Goal: Information Seeking & Learning: Learn about a topic

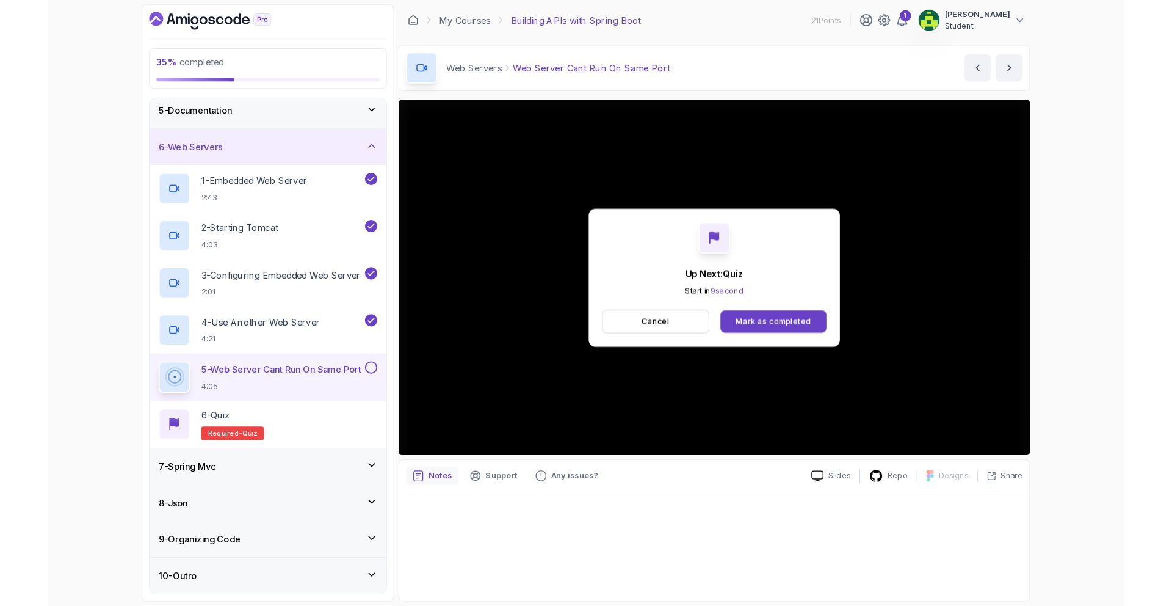
scroll to position [219, 0]
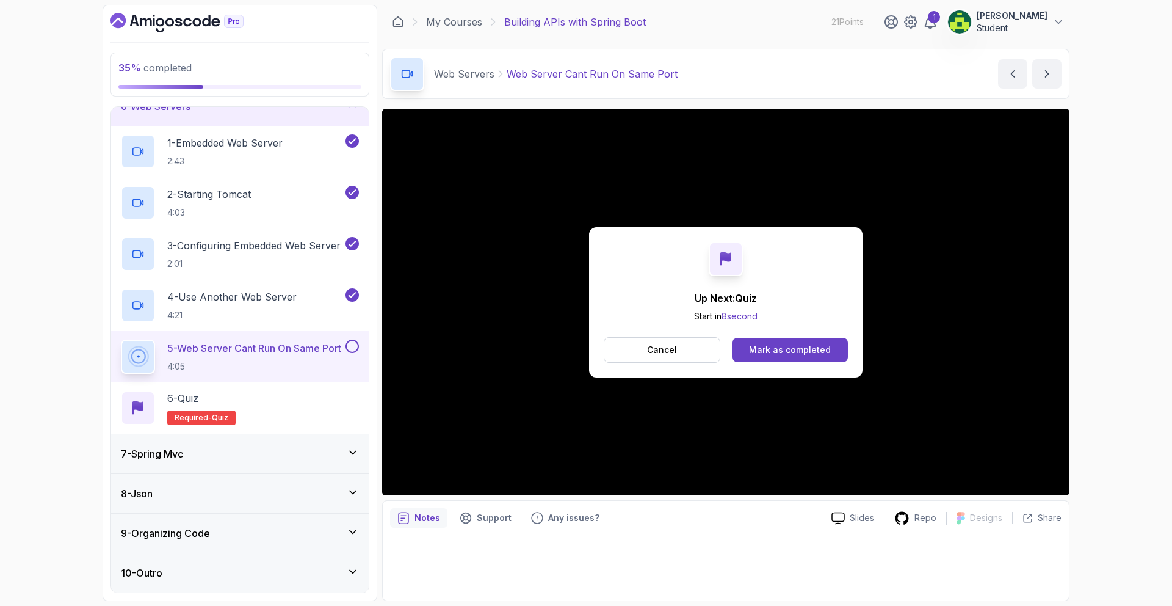
click at [816, 350] on div "Mark as completed" at bounding box center [790, 350] width 82 height 12
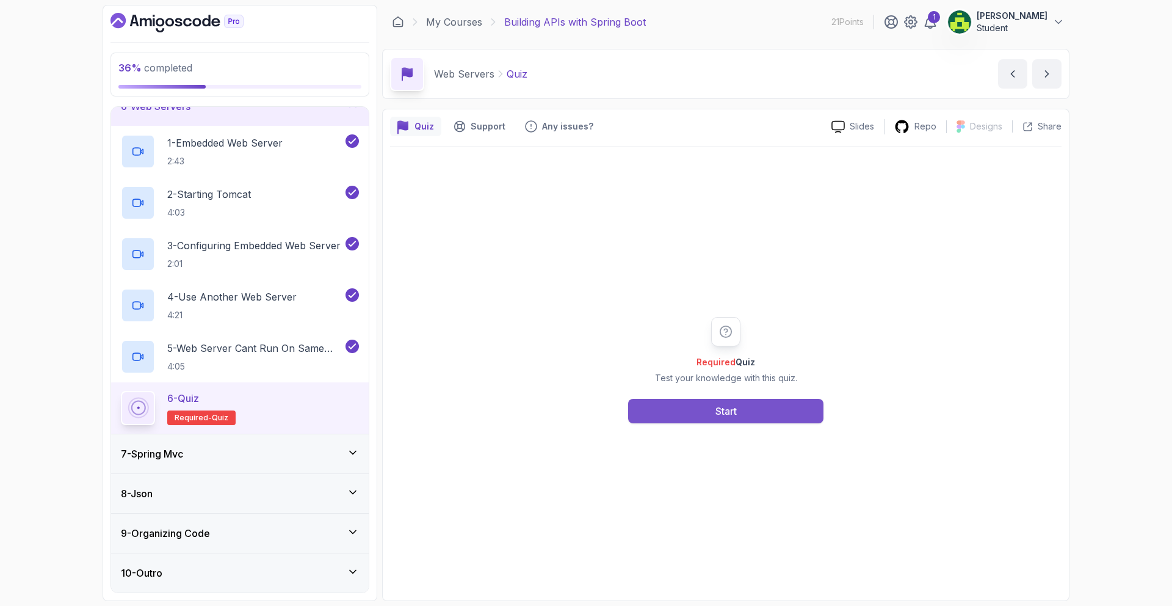
click at [710, 412] on button "Start" at bounding box center [725, 411] width 195 height 24
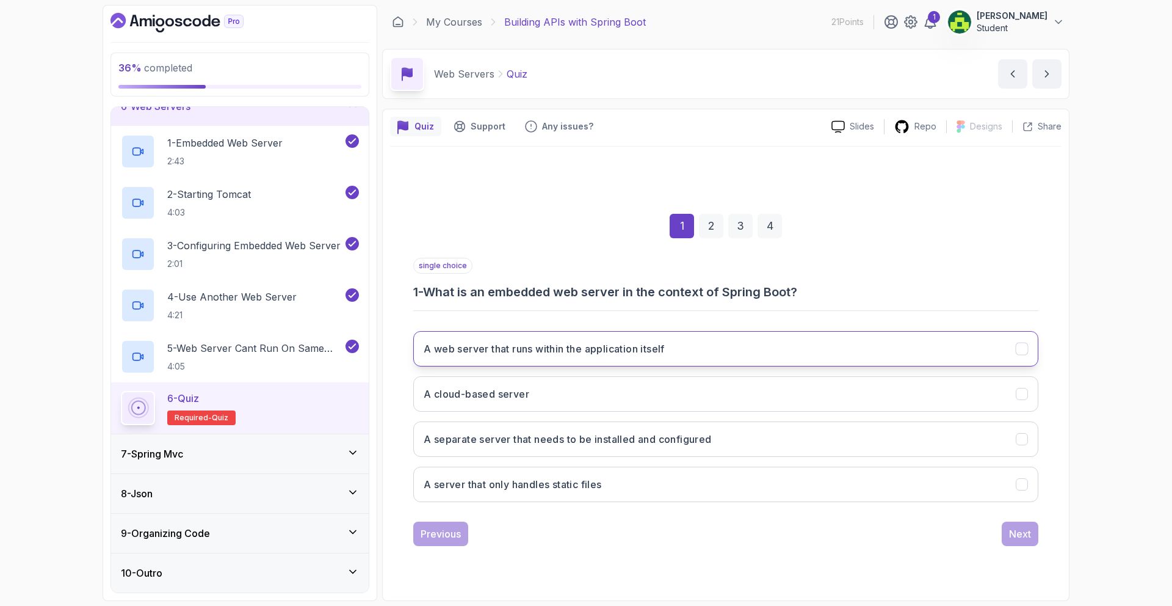
click at [739, 357] on button "A web server that runs within the application itself" at bounding box center [725, 348] width 625 height 35
click at [1031, 542] on button "Next" at bounding box center [1020, 533] width 37 height 24
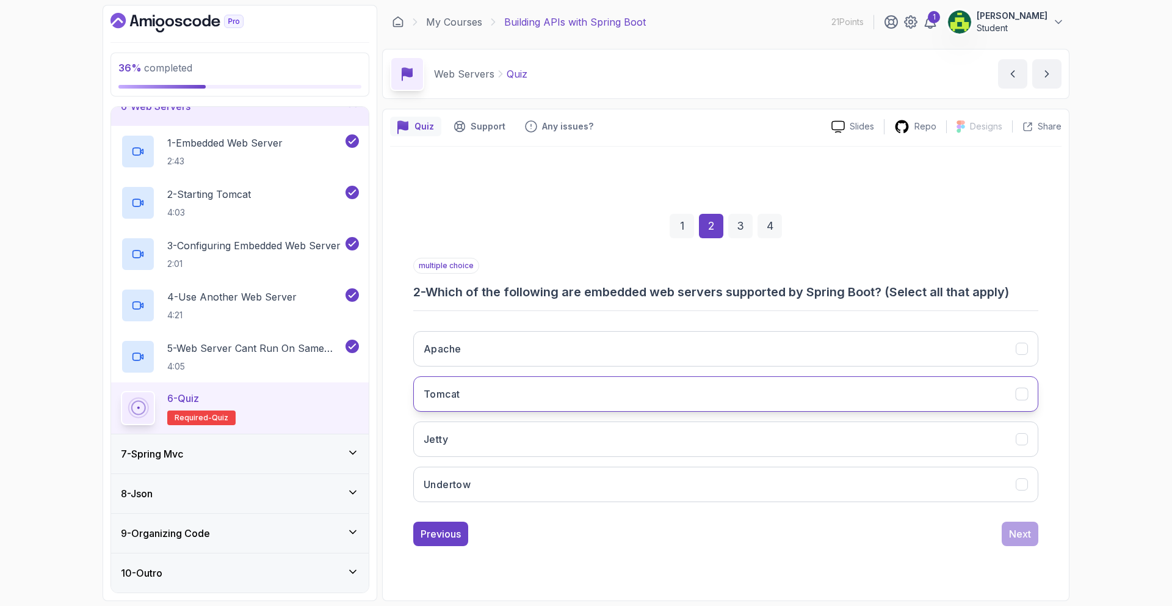
click at [597, 398] on button "Tomcat" at bounding box center [725, 393] width 625 height 35
click at [586, 432] on button "Jetty" at bounding box center [725, 438] width 625 height 35
click at [1010, 539] on div "Next" at bounding box center [1020, 533] width 22 height 15
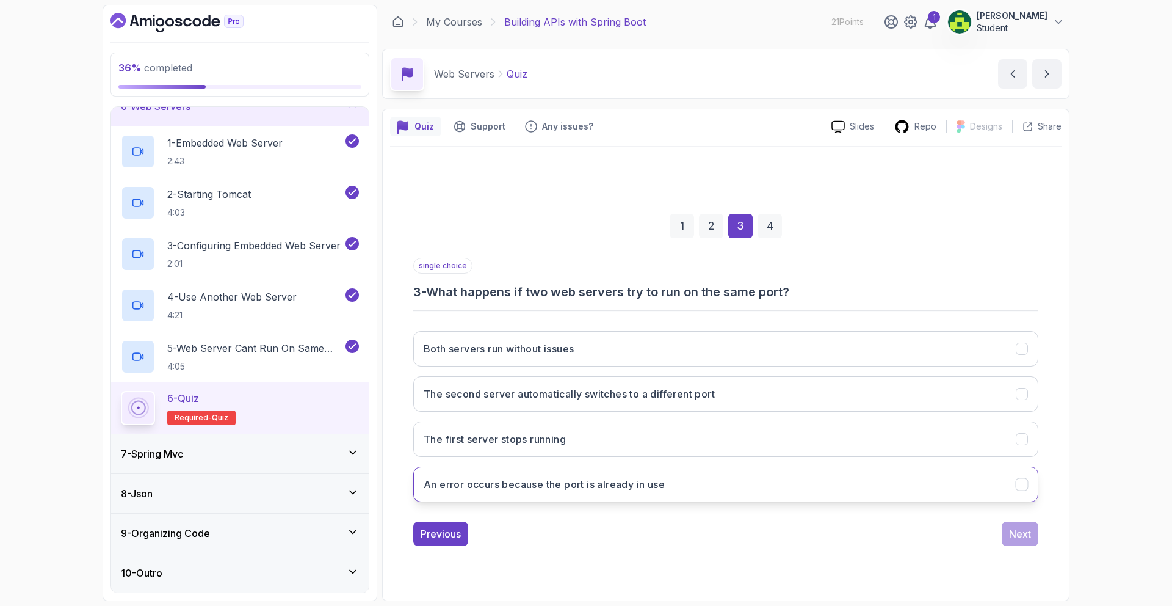
click at [719, 471] on button "An error occurs because the port is already in use" at bounding box center [725, 484] width 625 height 35
click at [1023, 531] on div "Next" at bounding box center [1020, 533] width 22 height 15
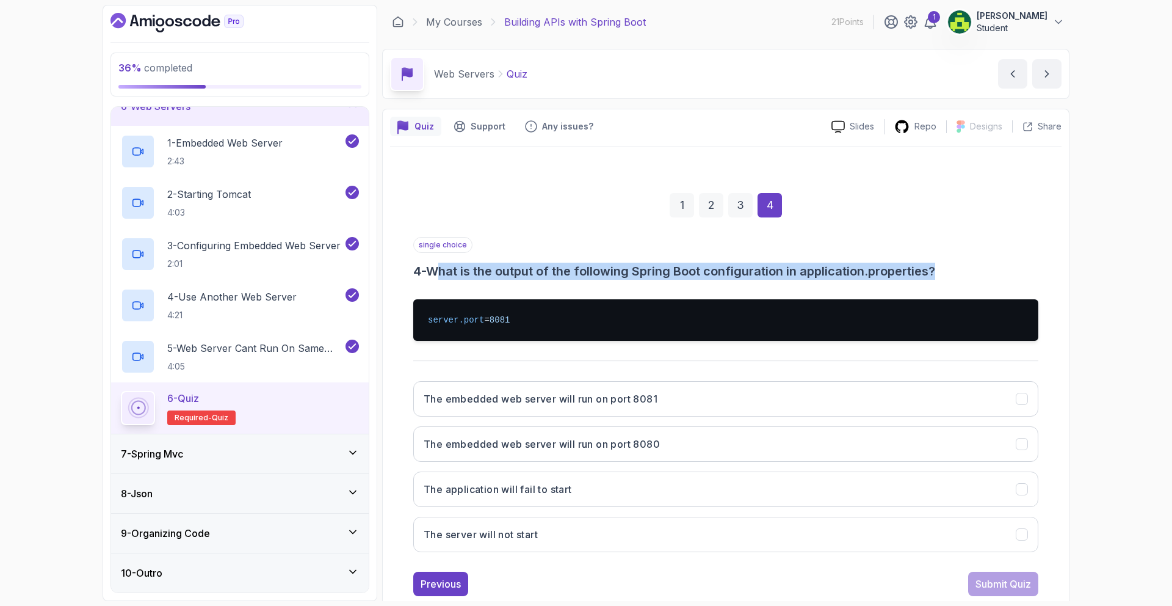
drag, startPoint x: 445, startPoint y: 275, endPoint x: 976, endPoint y: 277, distance: 531.8
click at [976, 277] on h3 "4 - What is the output of the following Spring Boot configuration in applicatio…" at bounding box center [725, 271] width 625 height 17
click at [820, 402] on button "The embedded web server will run on port 8081" at bounding box center [725, 398] width 625 height 35
click at [1014, 575] on button "Submit Quiz" at bounding box center [1003, 584] width 70 height 24
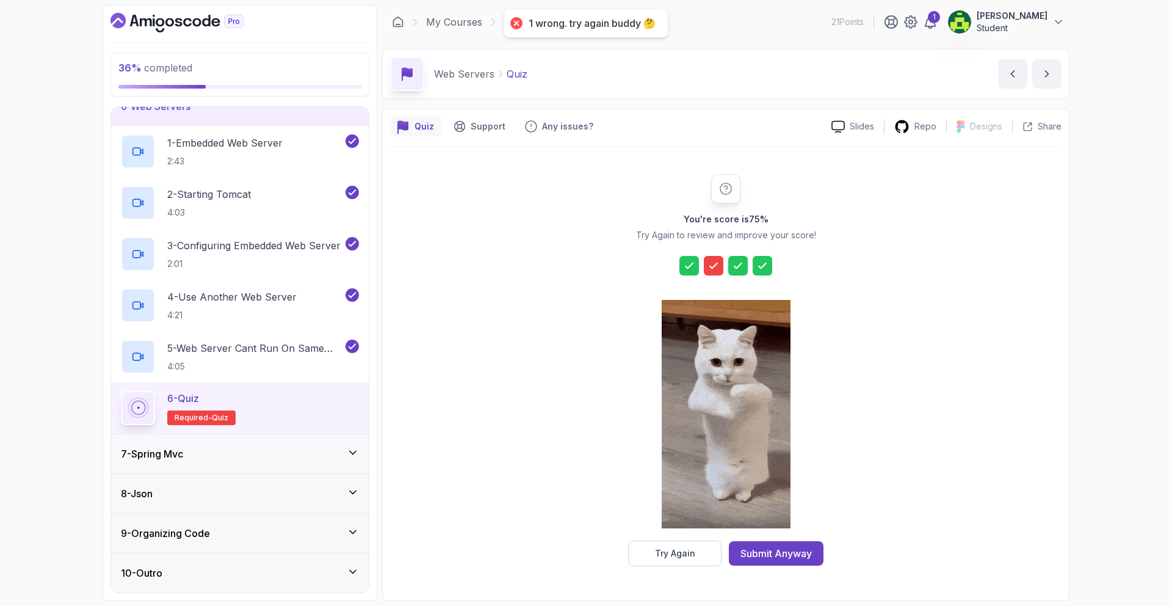
click at [702, 267] on div at bounding box center [726, 266] width 93 height 20
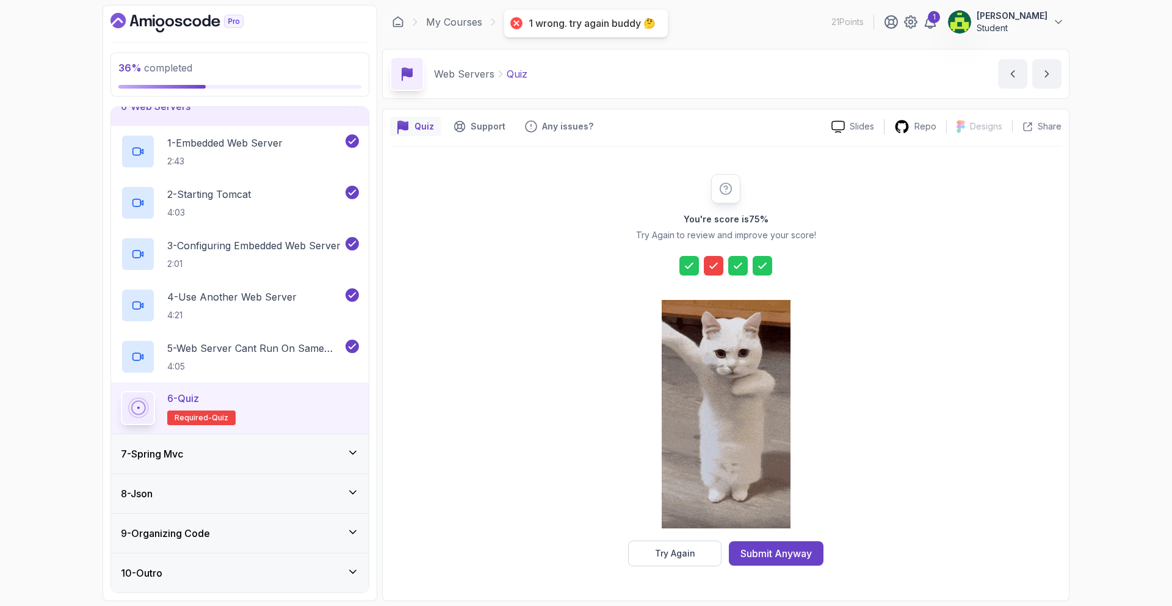
click at [717, 267] on icon at bounding box center [714, 266] width 12 height 12
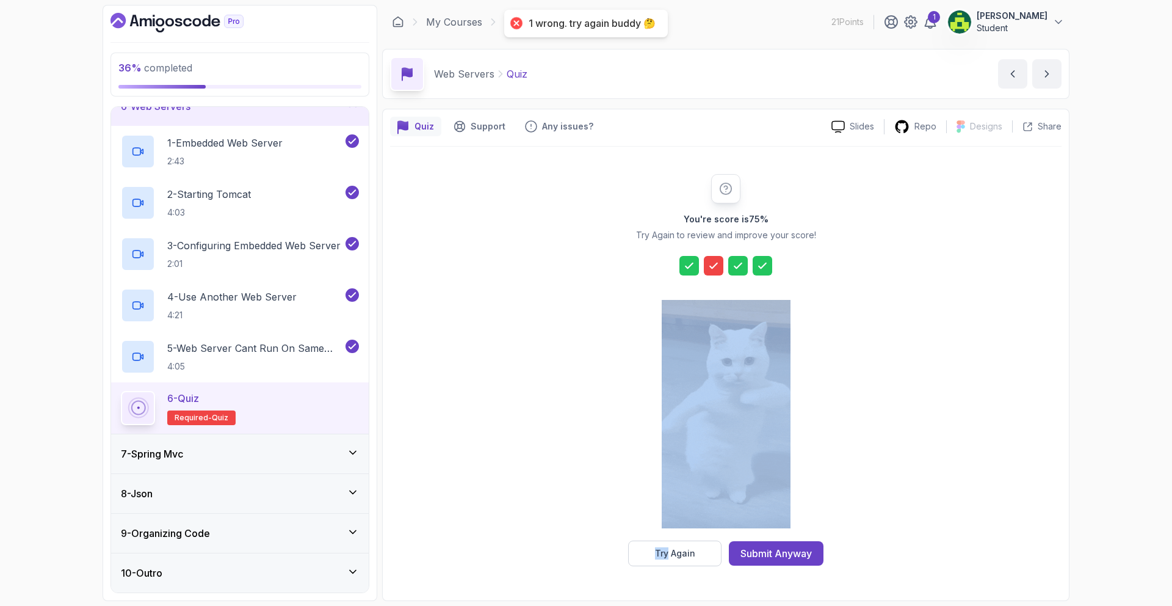
click at [717, 267] on icon at bounding box center [714, 266] width 12 height 12
click at [712, 275] on div "You're score is 75 % Try Again to review and improve your score! Try Again Subm…" at bounding box center [726, 370] width 234 height 392
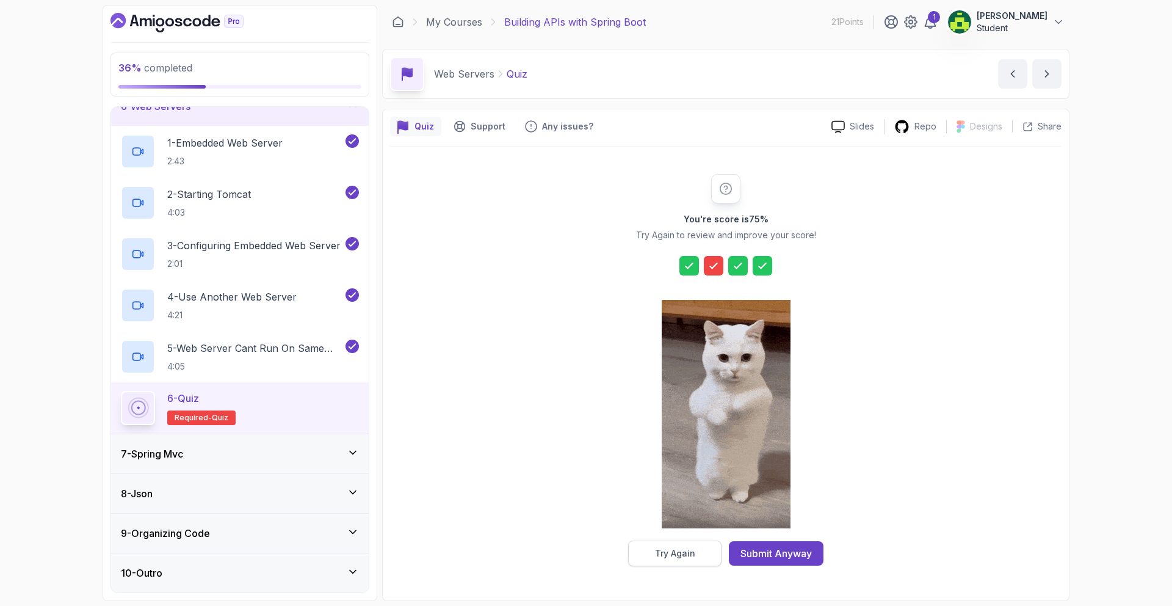
click at [691, 558] on div "Try Again" at bounding box center [675, 553] width 40 height 12
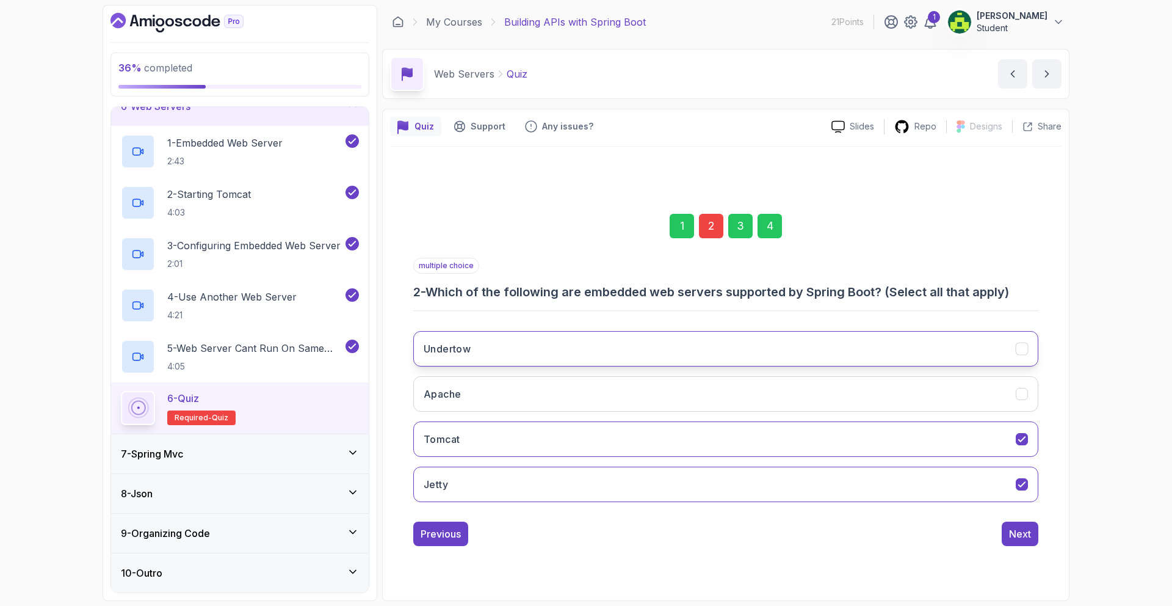
click at [829, 352] on button "Undertow" at bounding box center [725, 348] width 625 height 35
click at [803, 391] on button "Apache" at bounding box center [725, 393] width 625 height 35
click at [1025, 538] on div "Next" at bounding box center [1020, 533] width 22 height 15
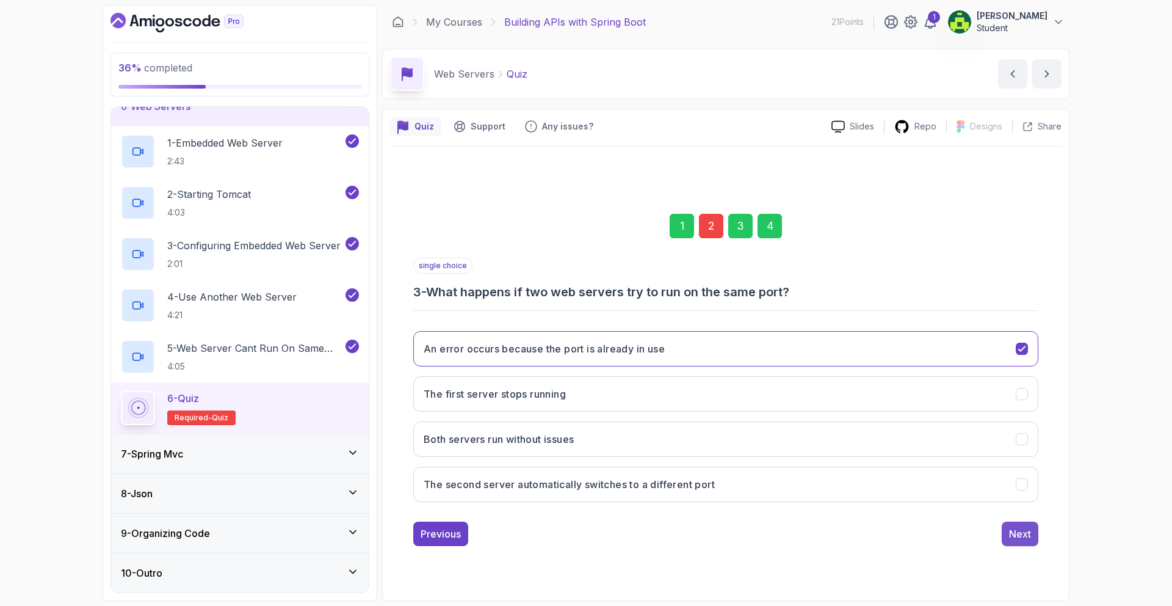
click at [1023, 523] on button "Next" at bounding box center [1020, 533] width 37 height 24
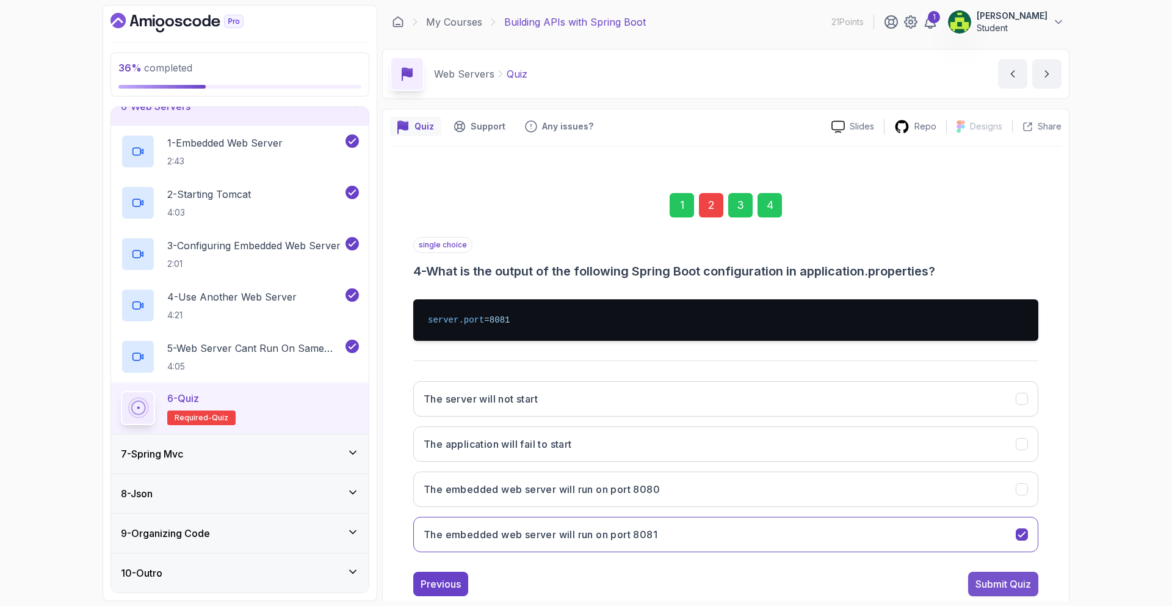
click at [1007, 578] on div "Submit Quiz" at bounding box center [1004, 583] width 56 height 15
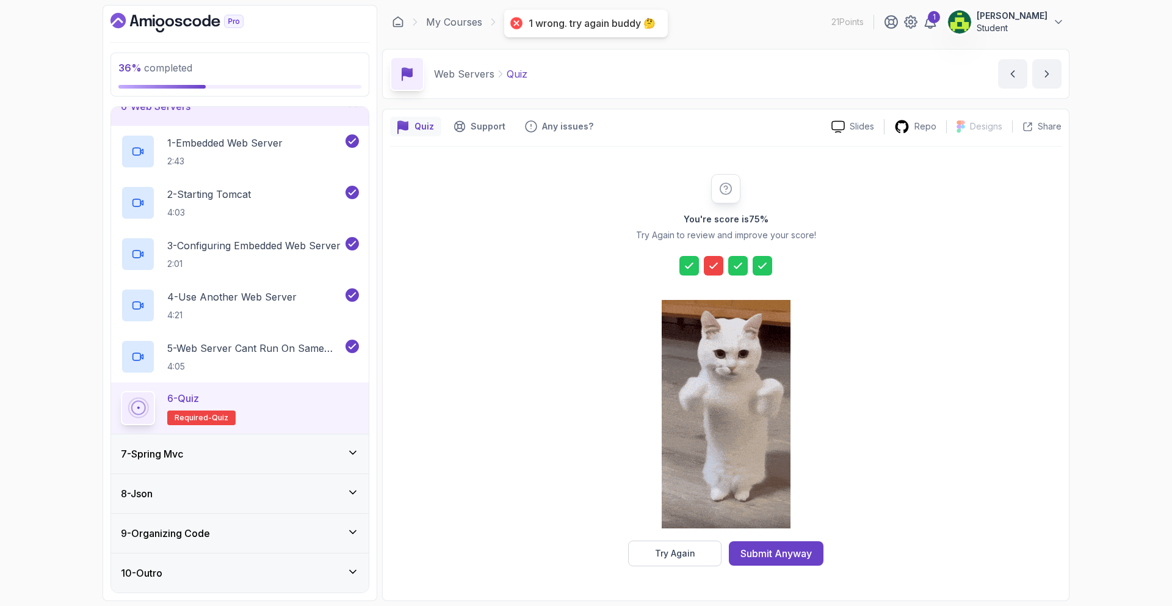
click at [717, 265] on icon at bounding box center [714, 266] width 12 height 12
click at [708, 551] on button "Try Again" at bounding box center [674, 553] width 93 height 26
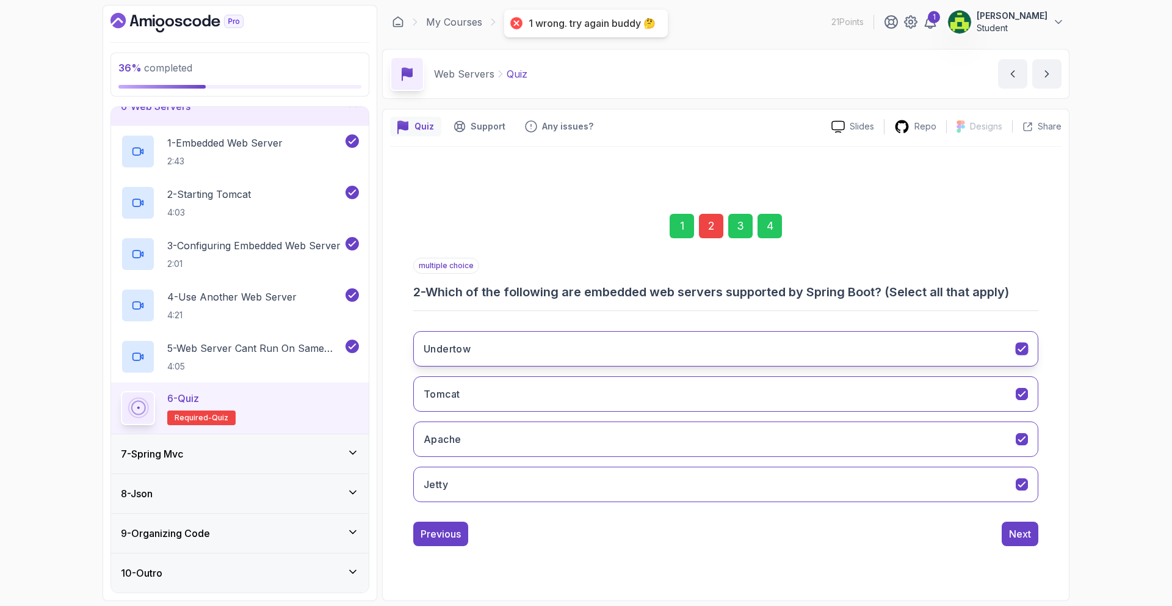
click at [837, 344] on button "Undertow" at bounding box center [725, 348] width 625 height 35
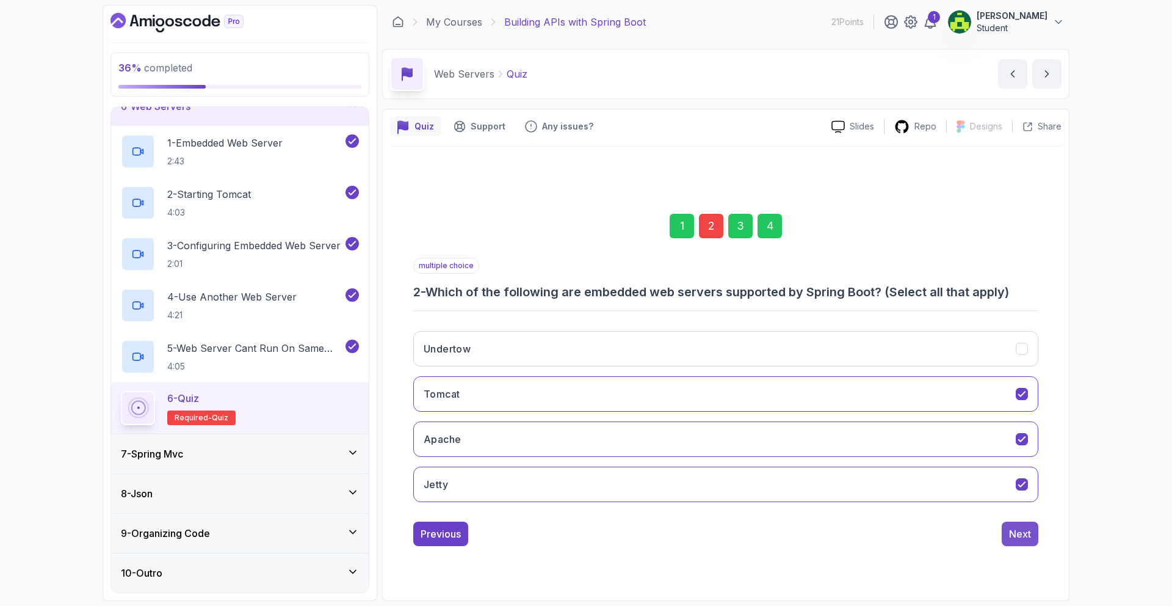
click at [1028, 536] on div "Next" at bounding box center [1020, 533] width 22 height 15
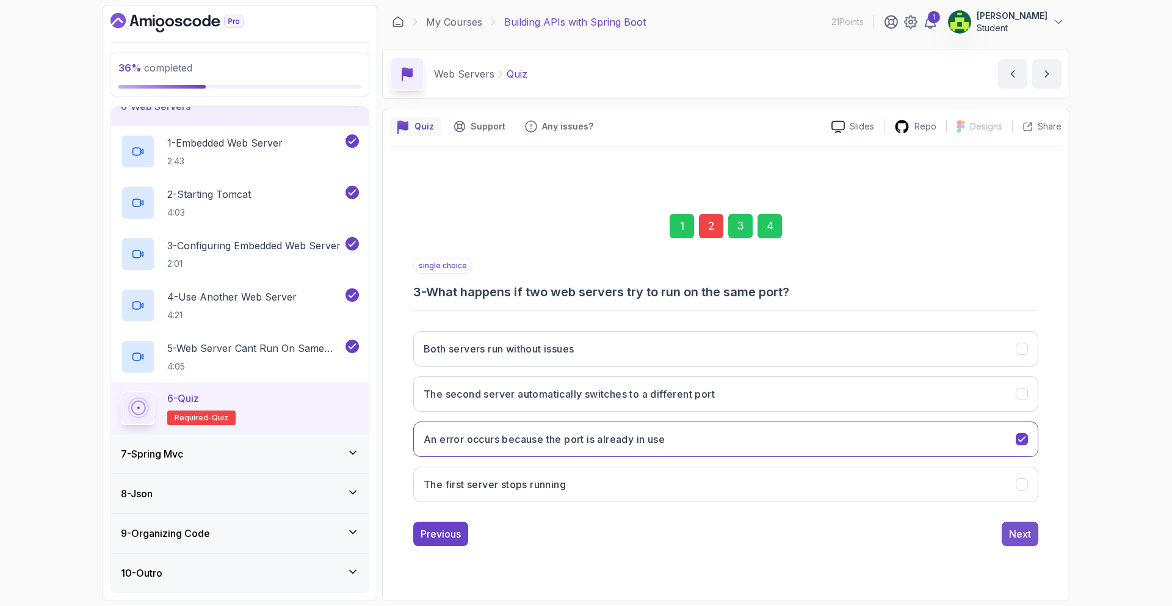
click at [1020, 529] on div "Next" at bounding box center [1020, 533] width 22 height 15
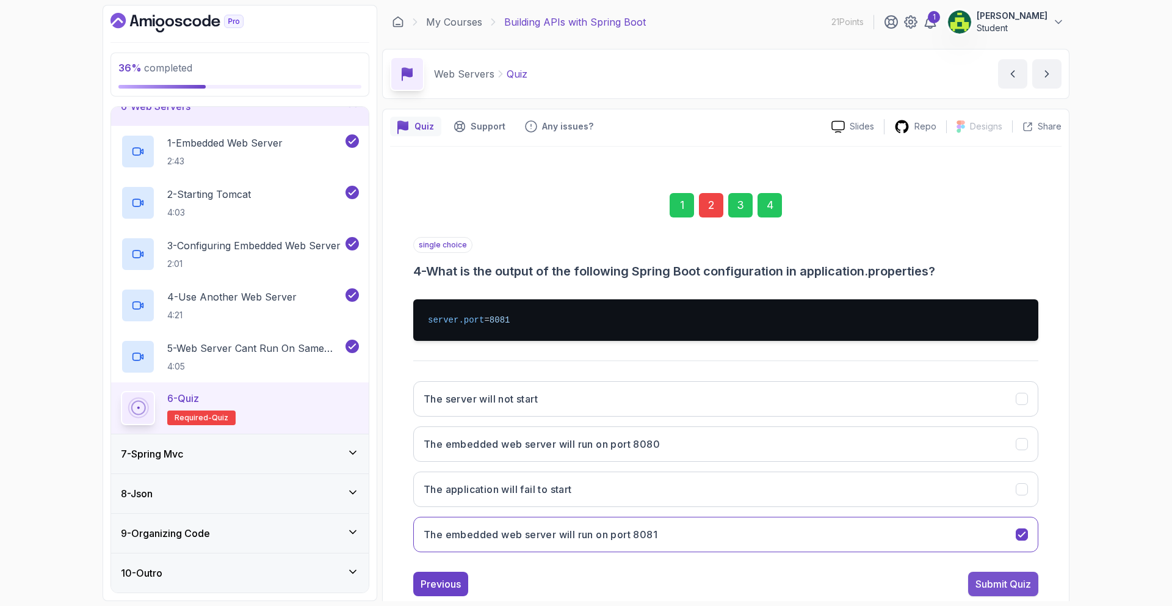
click at [1003, 585] on div "Submit Quiz" at bounding box center [1004, 583] width 56 height 15
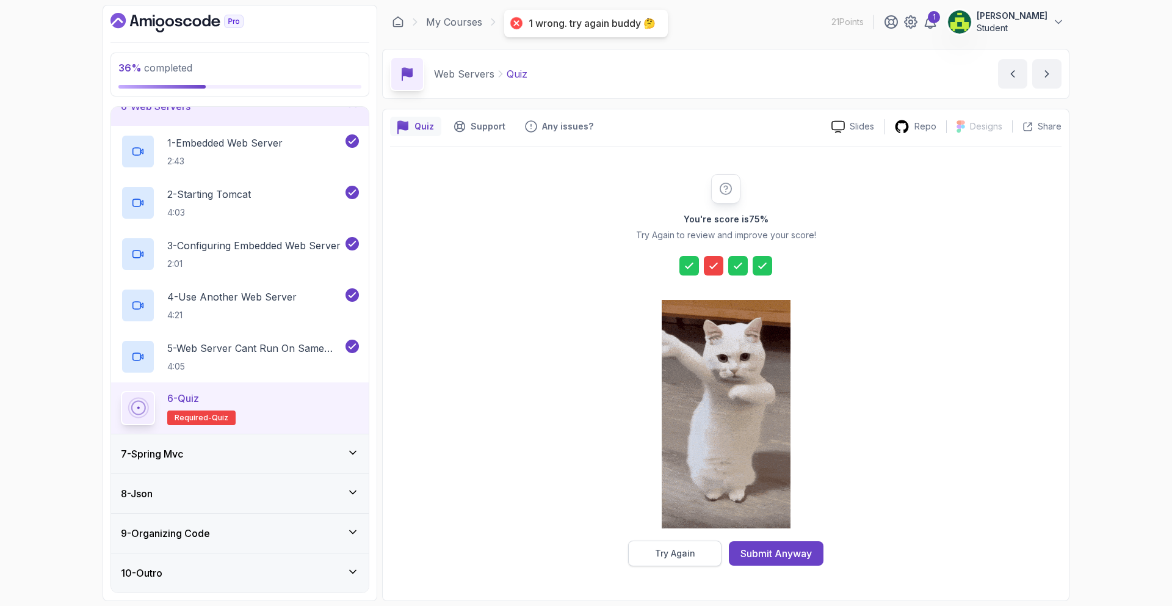
click at [683, 557] on div "Try Again" at bounding box center [675, 553] width 40 height 12
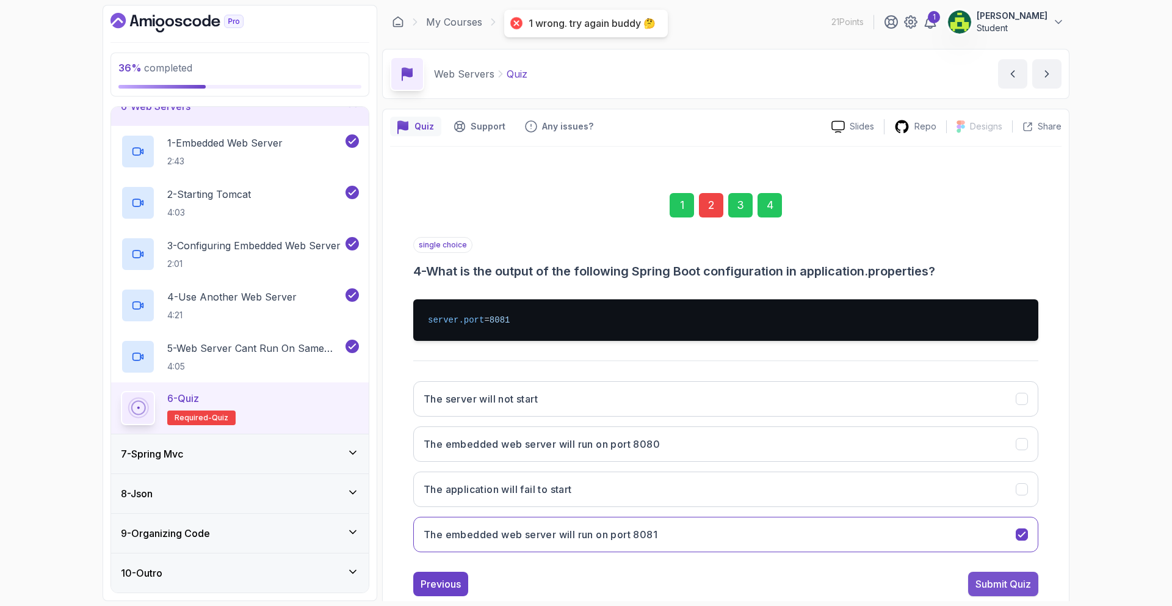
click at [990, 581] on div "Submit Quiz" at bounding box center [1004, 583] width 56 height 15
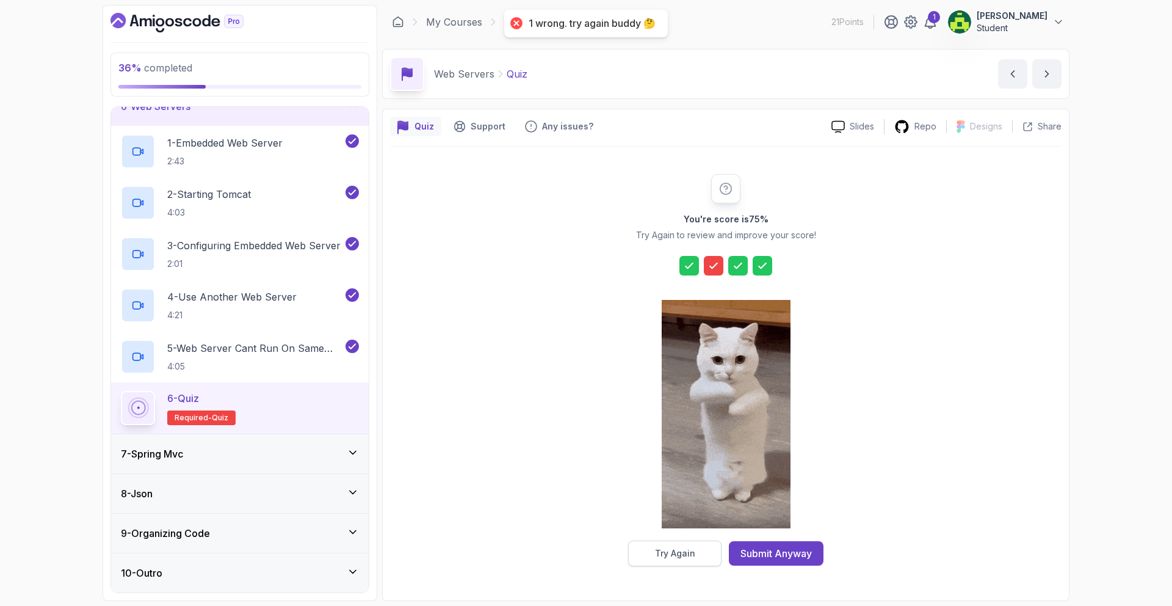
click at [682, 554] on div "Try Again" at bounding box center [675, 553] width 40 height 12
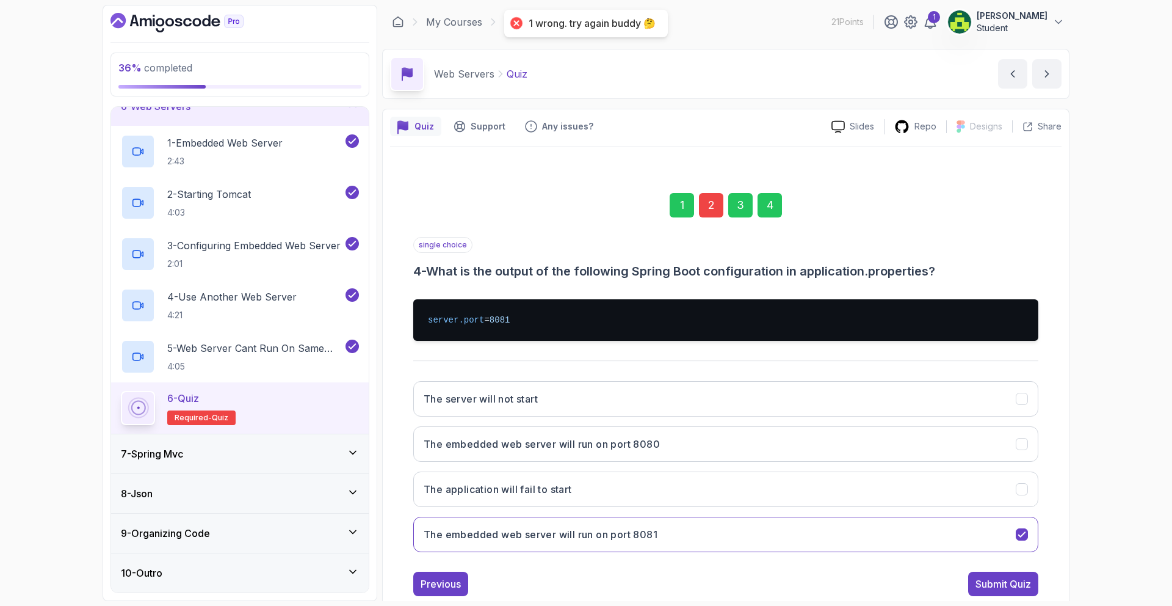
click at [476, 592] on div "Previous Submit Quiz" at bounding box center [725, 584] width 625 height 24
click at [443, 590] on div "Previous" at bounding box center [441, 583] width 40 height 15
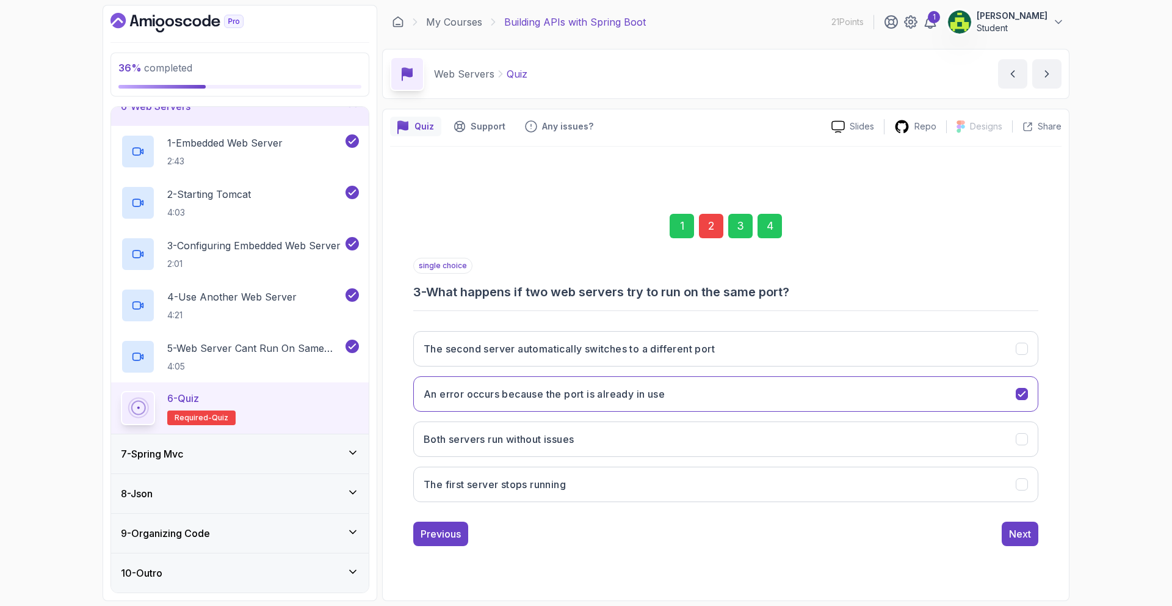
click at [446, 548] on div "1 2 3 4 single choice 3 - What happens if two web servers try to run on the sam…" at bounding box center [726, 369] width 672 height 371
click at [448, 540] on div "Previous" at bounding box center [441, 533] width 40 height 15
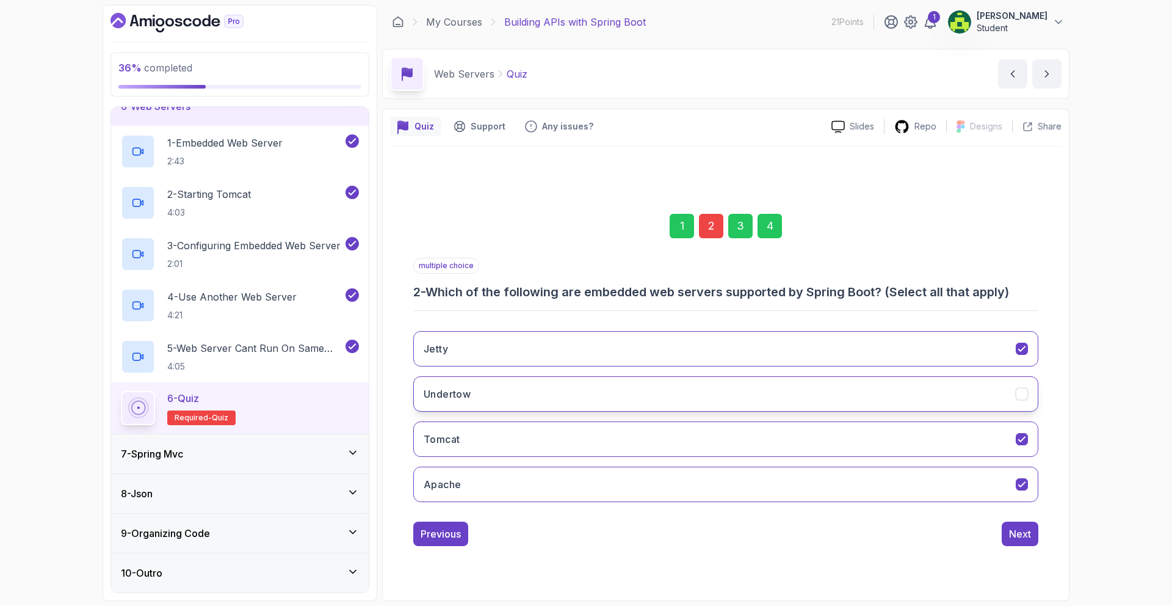
click at [942, 405] on button "Undertow" at bounding box center [725, 393] width 625 height 35
click at [1022, 490] on div "Apache" at bounding box center [1022, 483] width 13 height 13
click at [1013, 537] on div "Next" at bounding box center [1020, 533] width 22 height 15
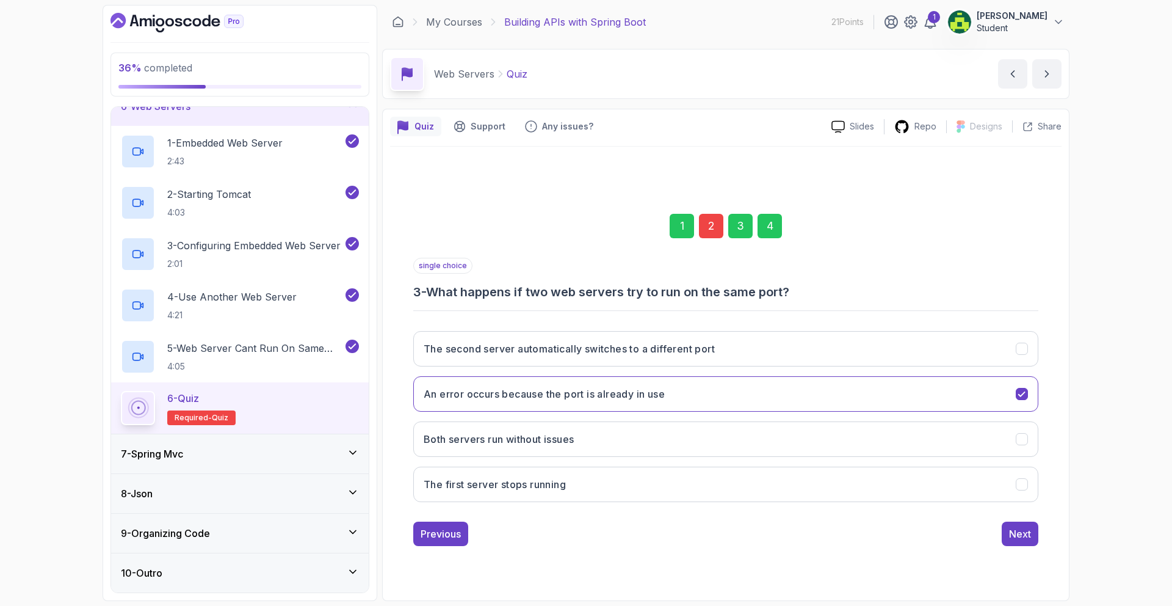
click at [1013, 537] on div "Next" at bounding box center [1020, 533] width 22 height 15
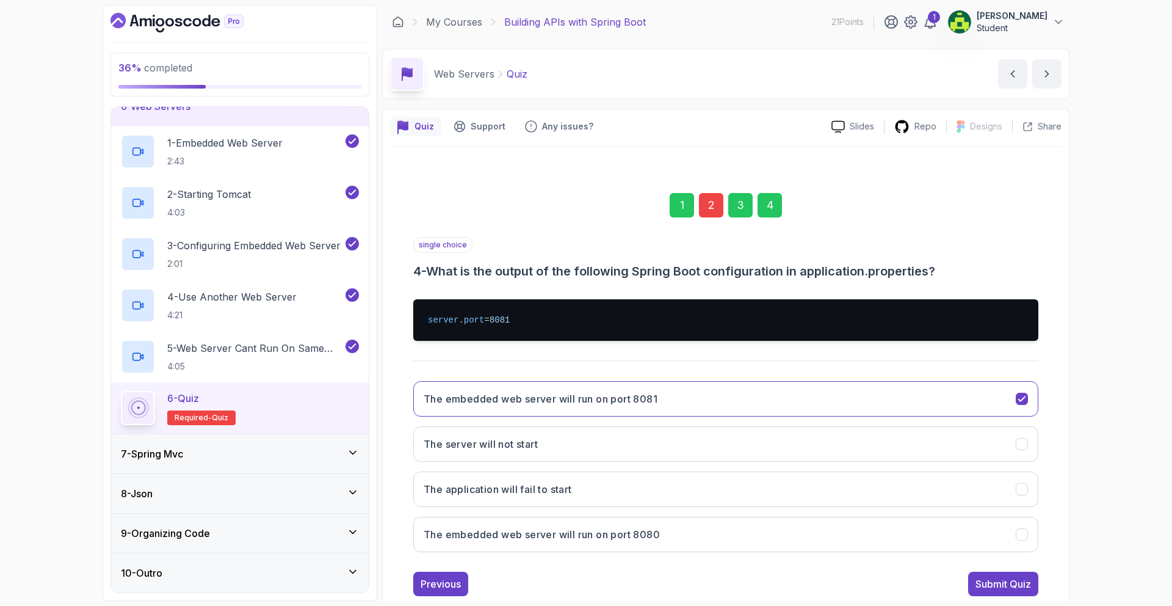
click at [1021, 568] on div "single choice 4 - What is the output of the following Spring Boot configuration…" at bounding box center [725, 416] width 625 height 359
click at [1025, 583] on div "Submit Quiz" at bounding box center [1004, 583] width 56 height 15
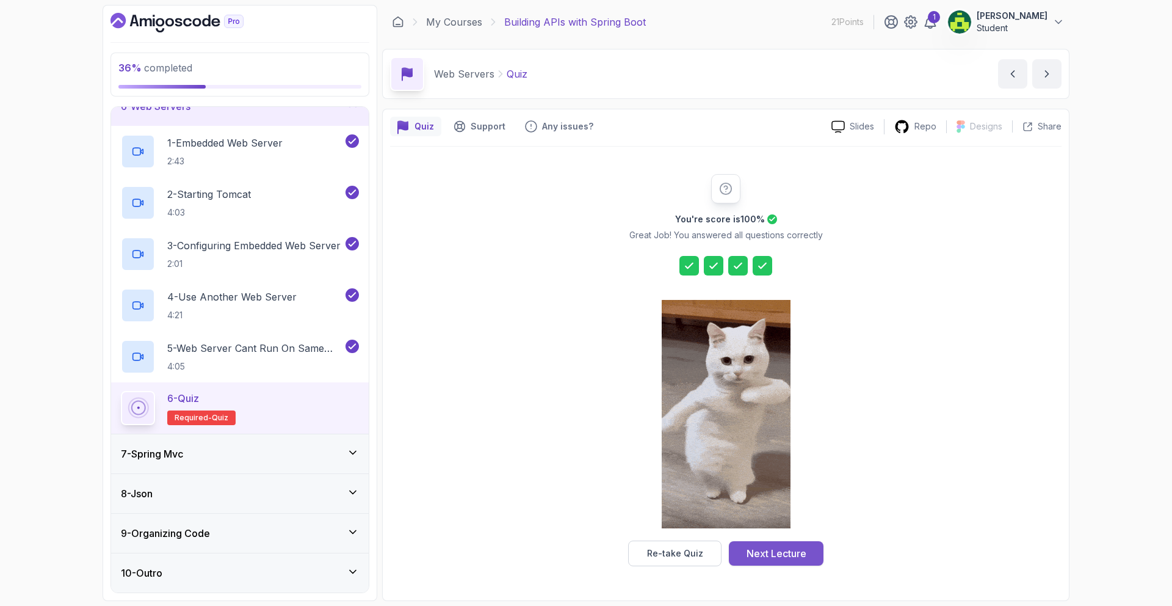
click at [769, 550] on div "Next Lecture" at bounding box center [777, 553] width 60 height 15
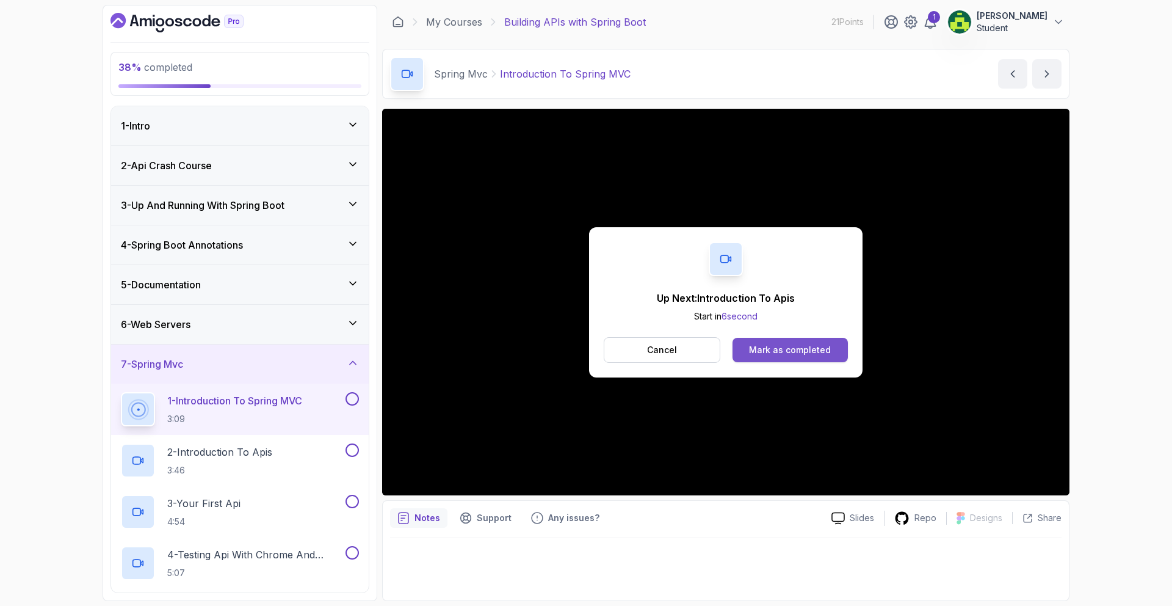
click at [784, 346] on div "Mark as completed" at bounding box center [790, 350] width 82 height 12
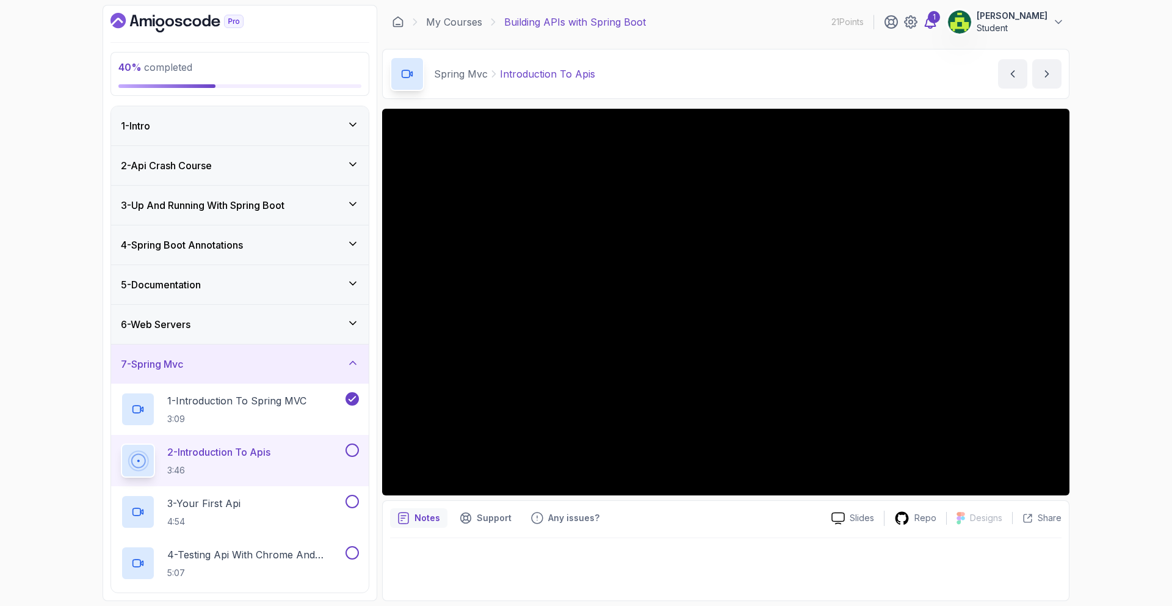
click at [940, 21] on div "1" at bounding box center [934, 17] width 12 height 12
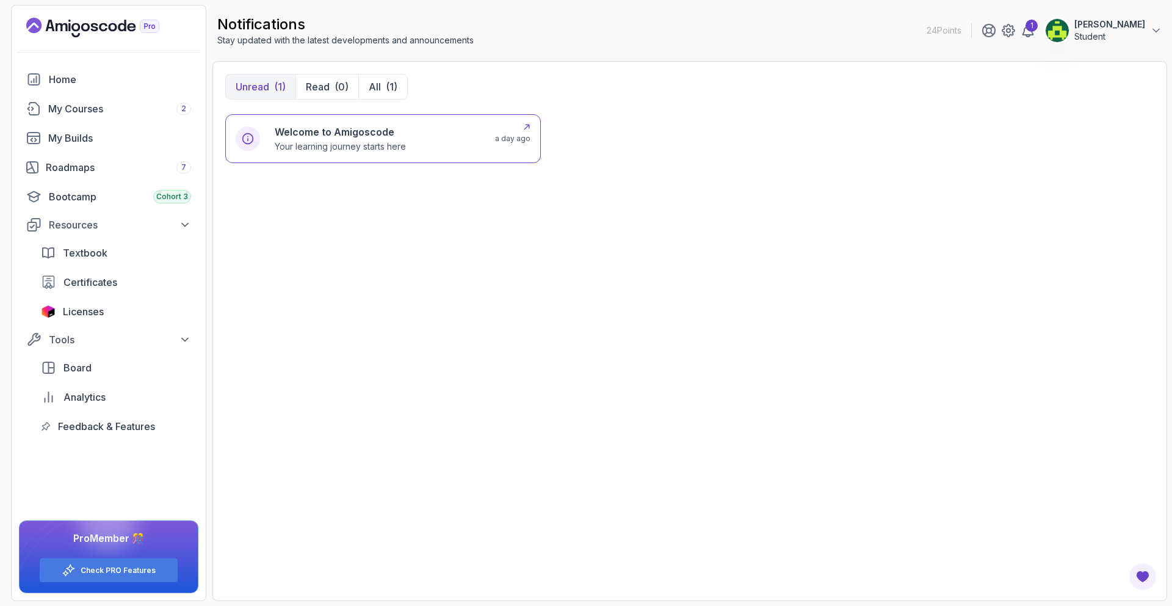
click at [404, 145] on p "Your learning journey starts here" at bounding box center [340, 146] width 131 height 12
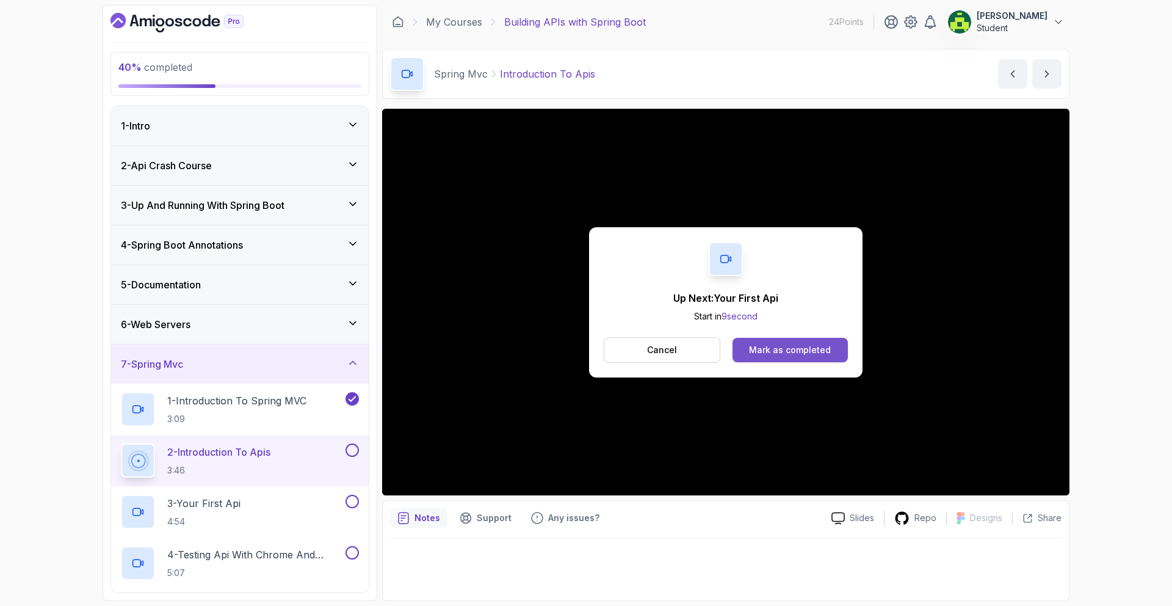
click at [774, 344] on div "Mark as completed" at bounding box center [790, 350] width 82 height 12
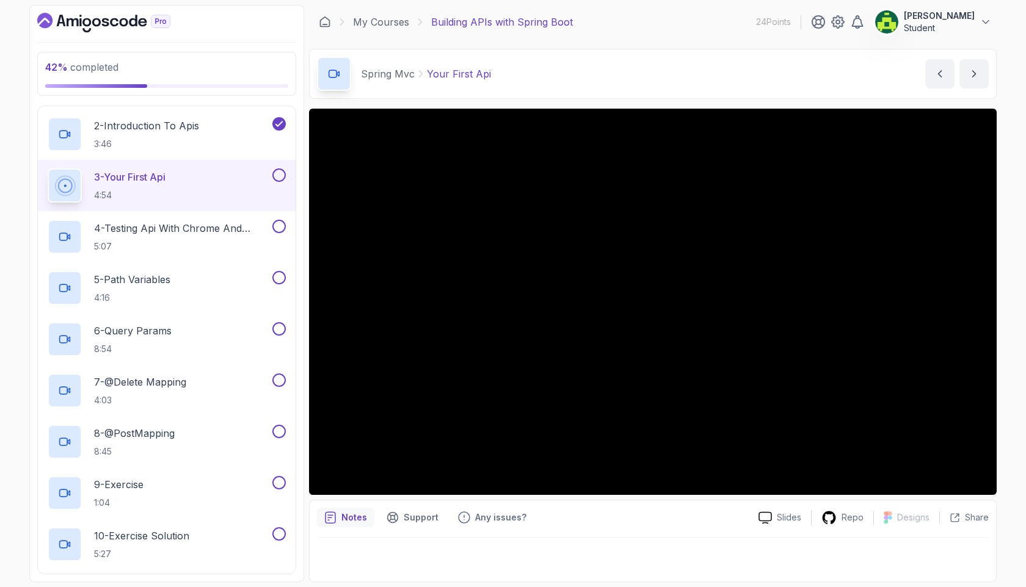
scroll to position [64, 0]
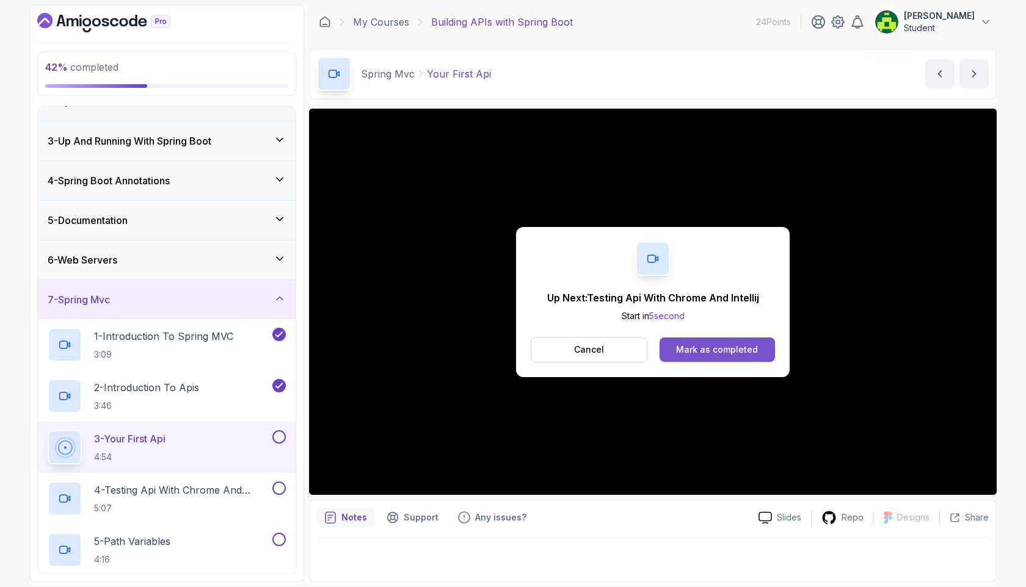
click at [730, 351] on div "Mark as completed" at bounding box center [717, 350] width 82 height 12
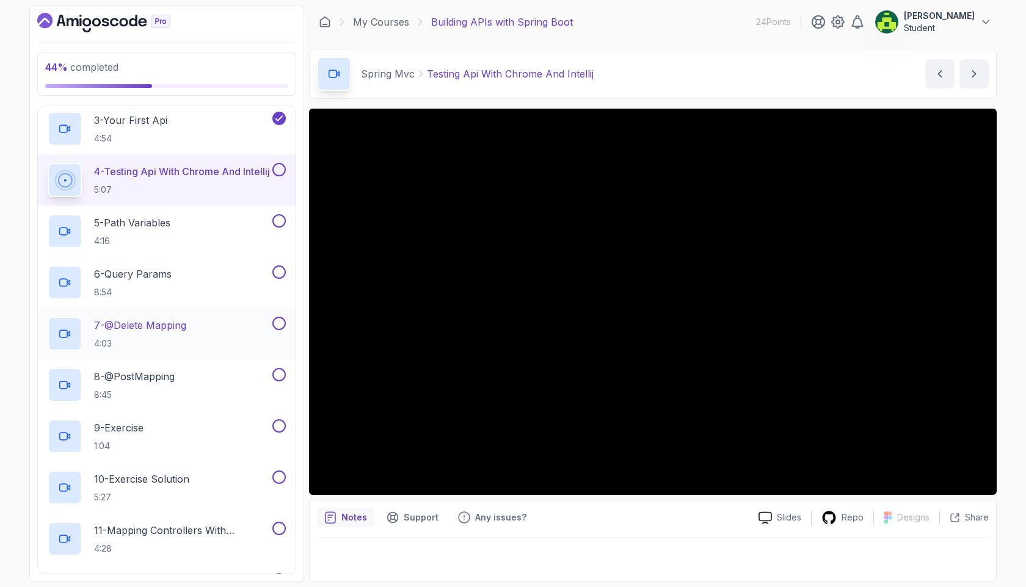
scroll to position [388, 0]
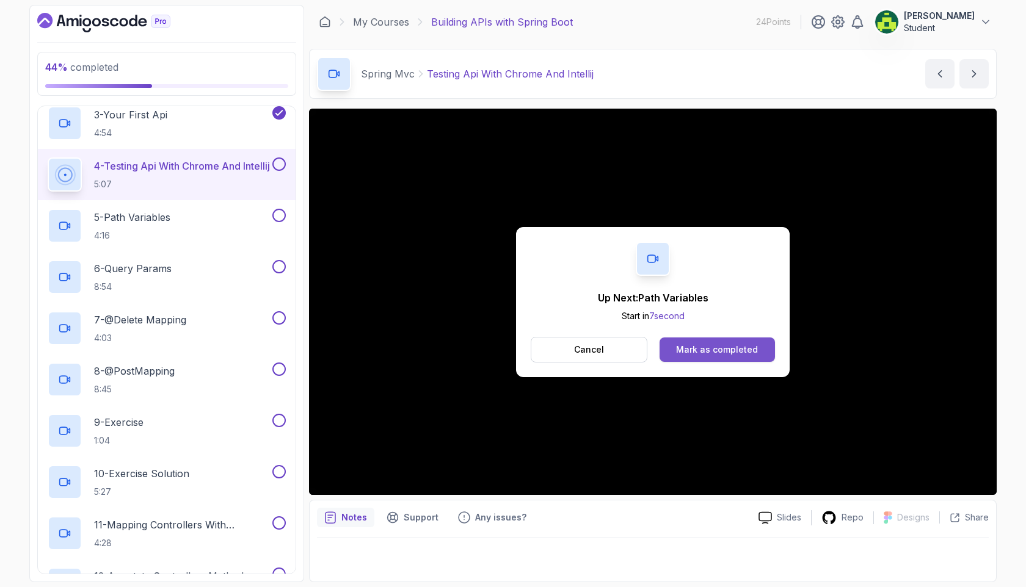
click at [710, 340] on button "Mark as completed" at bounding box center [716, 350] width 115 height 24
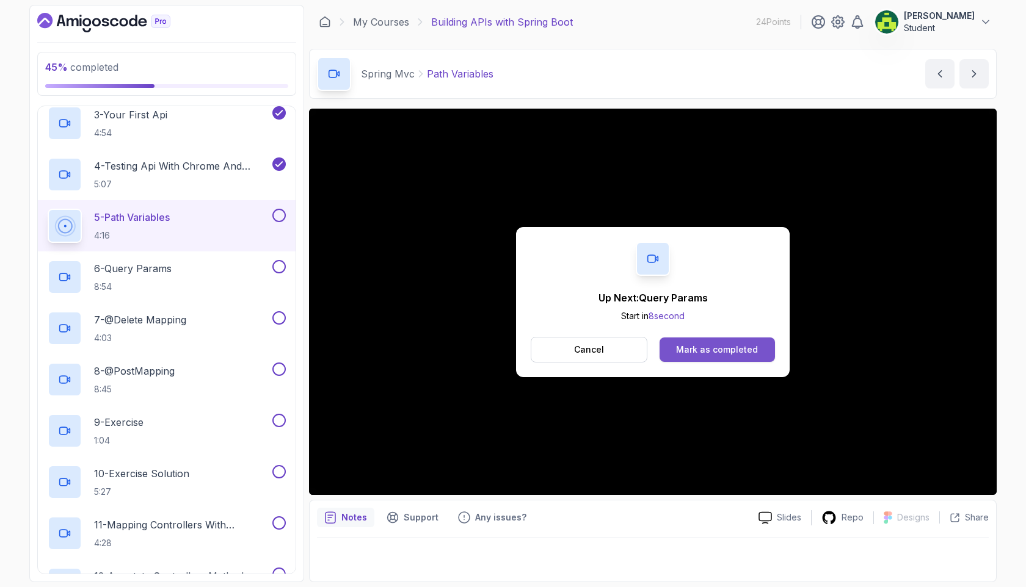
click at [745, 347] on div "Mark as completed" at bounding box center [717, 350] width 82 height 12
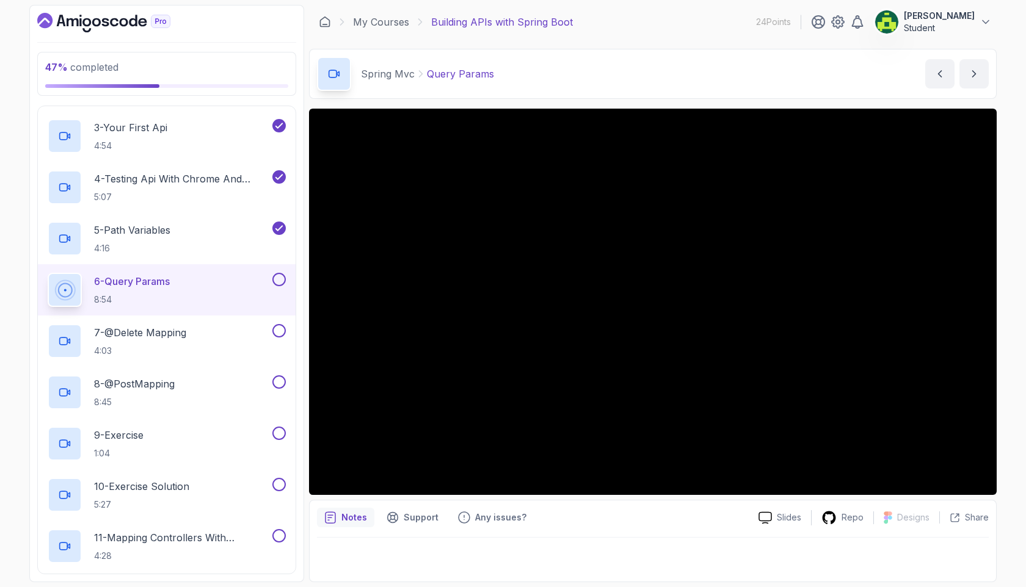
scroll to position [360, 0]
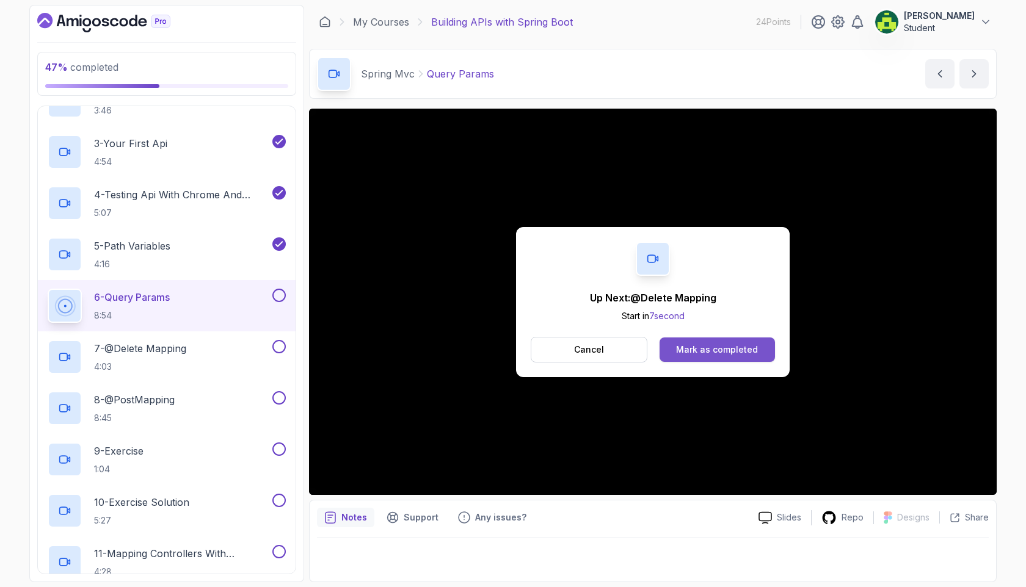
click at [727, 350] on div "Mark as completed" at bounding box center [717, 350] width 82 height 12
